Goal: Check status: Check status

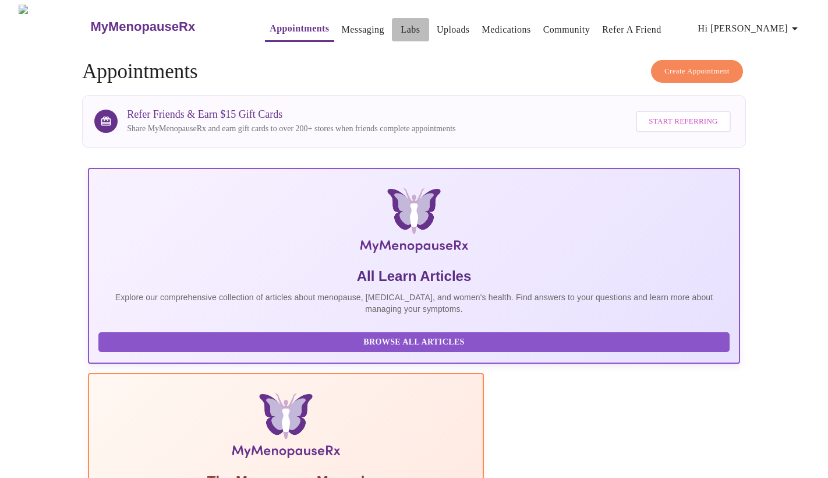
click at [401, 31] on link "Labs" at bounding box center [410, 30] width 19 height 16
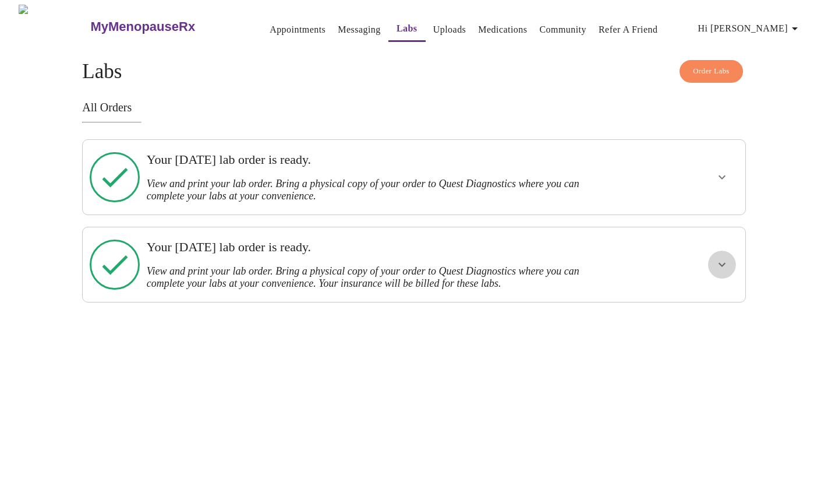
click at [723, 257] on icon "show more" at bounding box center [722, 264] width 14 height 14
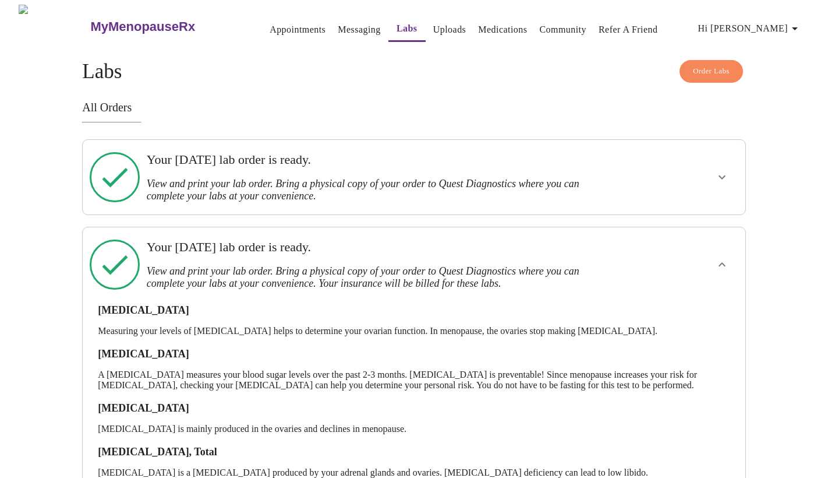
scroll to position [112, 0]
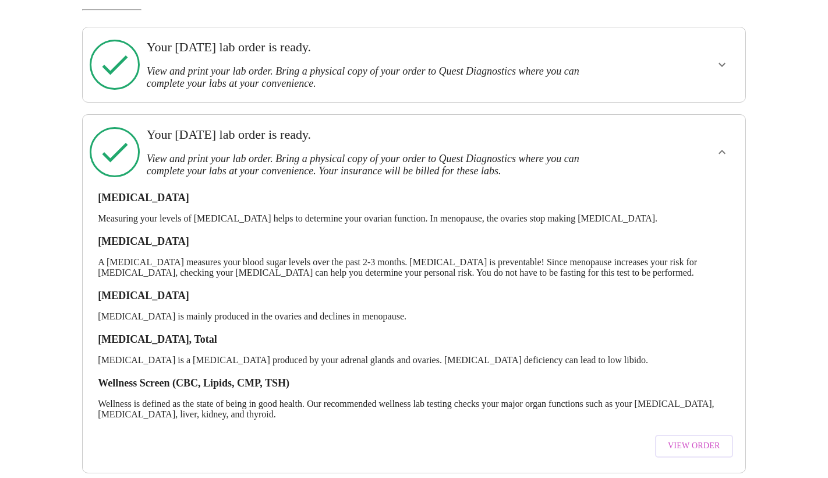
click at [718, 439] on span "View Order" at bounding box center [694, 446] width 52 height 15
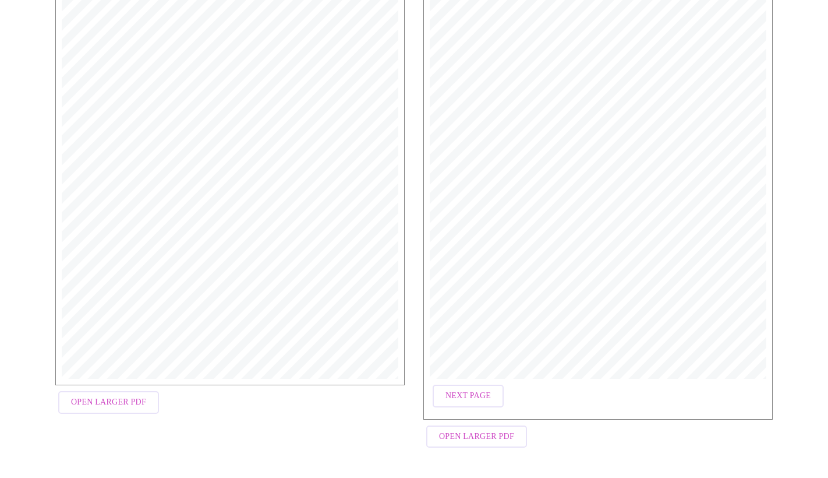
scroll to position [273, 0]
